Goal: Transaction & Acquisition: Book appointment/travel/reservation

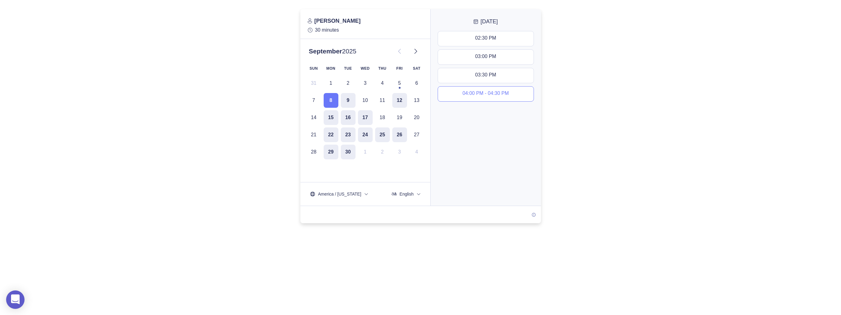
click at [486, 95] on div "04:00 PM - 04:30 PM" at bounding box center [486, 93] width 46 height 7
click at [0, 0] on slot "Next" at bounding box center [0, 0] width 0 height 0
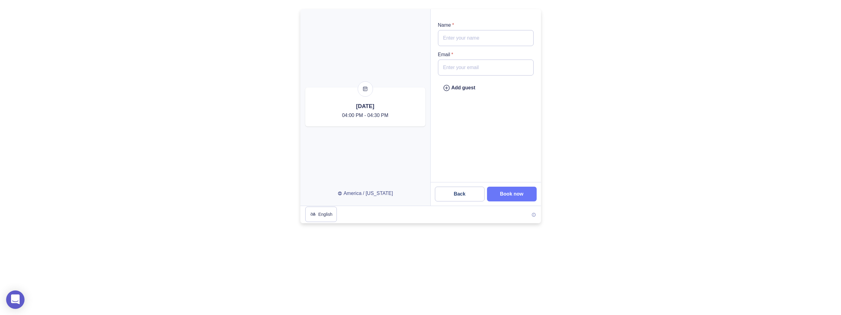
click at [475, 39] on input "Name *" at bounding box center [486, 38] width 96 height 16
drag, startPoint x: 573, startPoint y: 83, endPoint x: 569, endPoint y: 82, distance: 4.0
click at [573, 83] on div at bounding box center [420, 116] width 841 height 214
click at [503, 71] on input "Email *" at bounding box center [486, 67] width 96 height 16
click at [595, 82] on div at bounding box center [420, 116] width 841 height 214
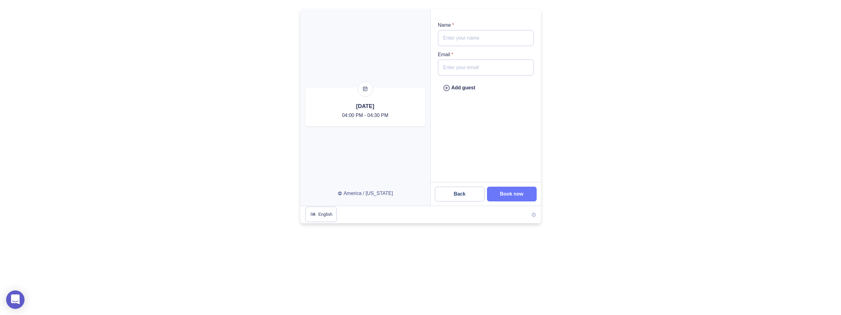
click at [475, 42] on input "Name *" at bounding box center [486, 38] width 96 height 16
type input "[PERSON_NAME] Test"
type input "[PERSON_NAME][EMAIL_ADDRESS][DOMAIN_NAME]"
click at [498, 128] on div "Add guest" at bounding box center [486, 98] width 110 height 168
click at [485, 43] on input "[PERSON_NAME] Test" at bounding box center [486, 38] width 96 height 16
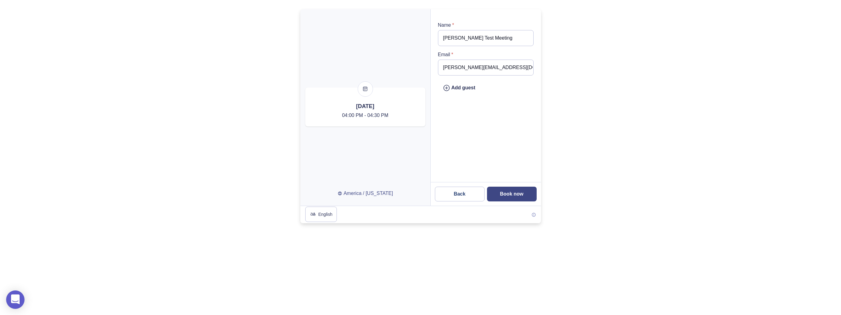
type input "[PERSON_NAME] Test Meeting"
click at [508, 190] on button "Book now" at bounding box center [512, 193] width 50 height 15
